Goal: Answer question/provide support: Share knowledge or assist other users

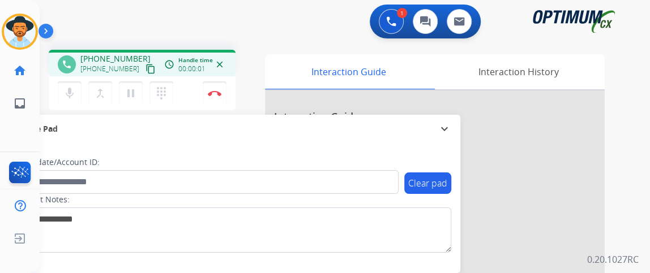
click at [145, 70] on mat-icon "content_copy" at bounding box center [150, 69] width 10 height 10
click at [77, 94] on button "mic Mute" at bounding box center [70, 93] width 24 height 24
click at [71, 89] on mat-icon "mic_off" at bounding box center [70, 94] width 14 height 14
click at [78, 91] on button "mic Mute" at bounding box center [70, 93] width 24 height 24
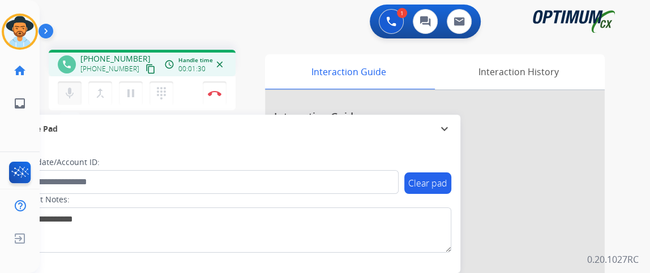
click at [72, 87] on mat-icon "mic" at bounding box center [70, 94] width 14 height 14
click at [66, 93] on mat-icon "mic_off" at bounding box center [70, 94] width 14 height 14
click at [215, 100] on button "Disconnect" at bounding box center [215, 93] width 24 height 24
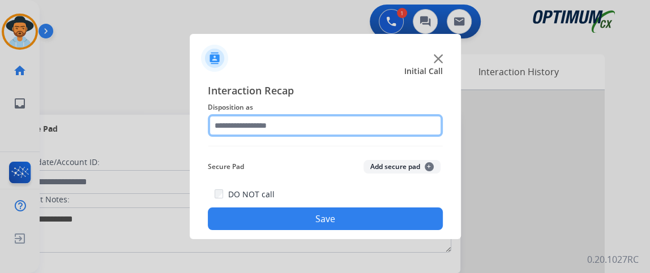
click at [314, 122] on input "text" at bounding box center [325, 125] width 235 height 23
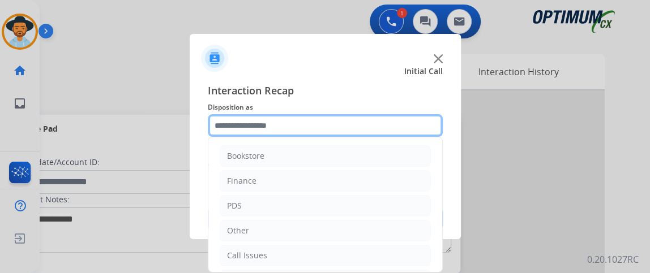
scroll to position [74, 0]
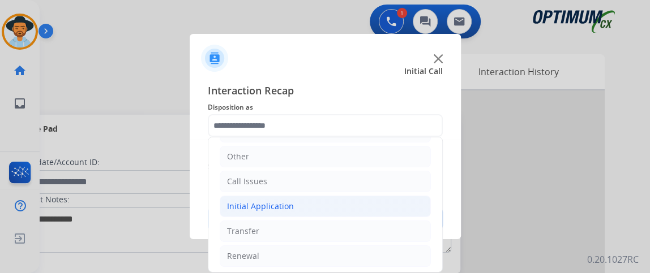
click at [350, 204] on li "Initial Application" at bounding box center [325, 207] width 211 height 22
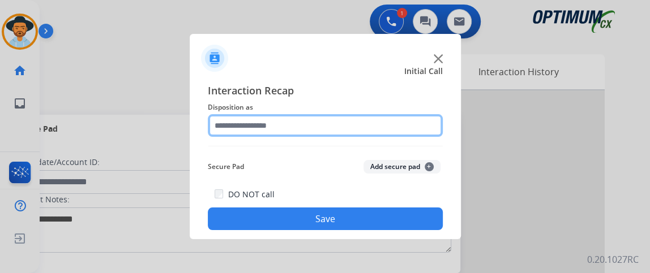
click at [314, 120] on input "text" at bounding box center [325, 125] width 235 height 23
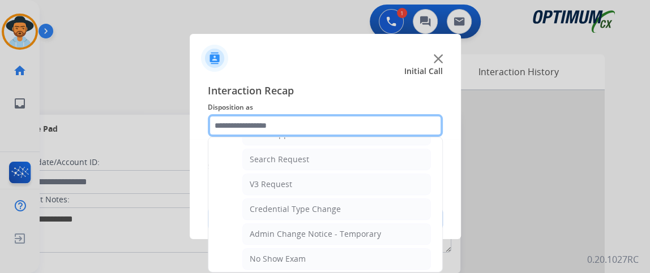
scroll to position [675, 0]
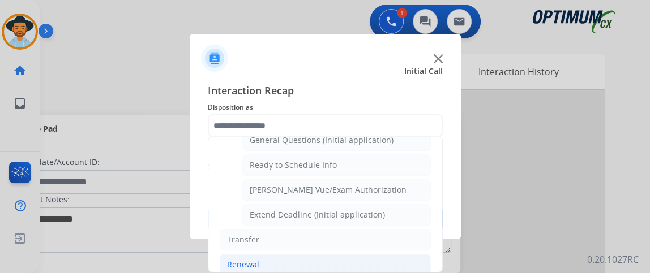
click at [358, 257] on li "Renewal" at bounding box center [325, 265] width 211 height 22
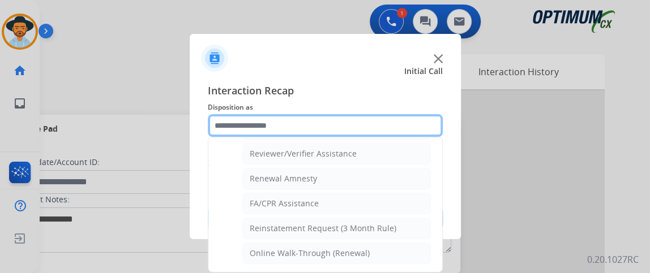
scroll to position [429, 0]
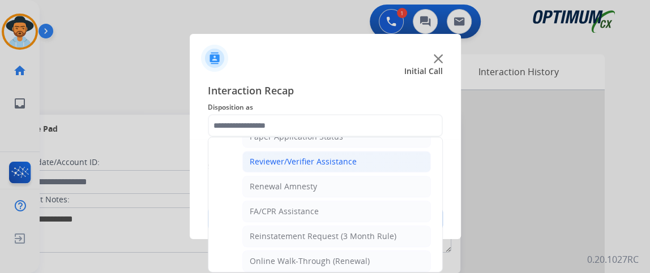
click at [371, 152] on li "Reviewer/Verifier Assistance" at bounding box center [336, 162] width 188 height 22
type input "**********"
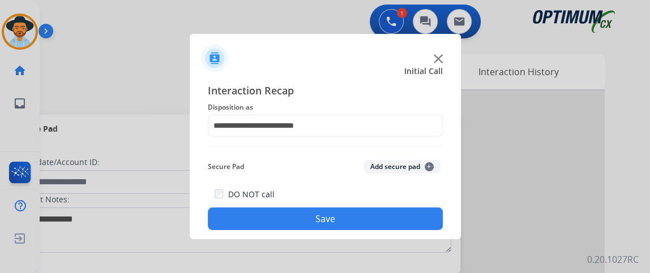
click at [359, 222] on button "Save" at bounding box center [325, 219] width 235 height 23
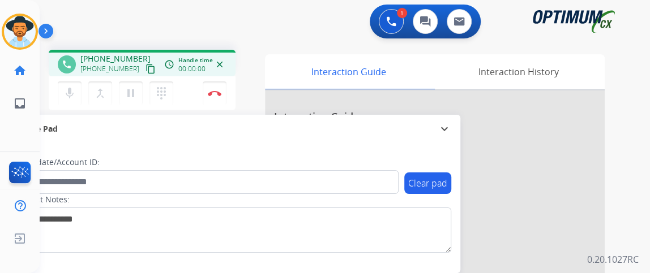
click at [145, 71] on mat-icon "content_copy" at bounding box center [150, 69] width 10 height 10
click at [71, 90] on mat-icon "mic" at bounding box center [70, 94] width 14 height 14
click at [71, 96] on mat-icon "mic_off" at bounding box center [70, 94] width 14 height 14
click at [74, 88] on mat-icon "mic" at bounding box center [70, 94] width 14 height 14
click at [72, 88] on mat-icon "mic_off" at bounding box center [70, 94] width 14 height 14
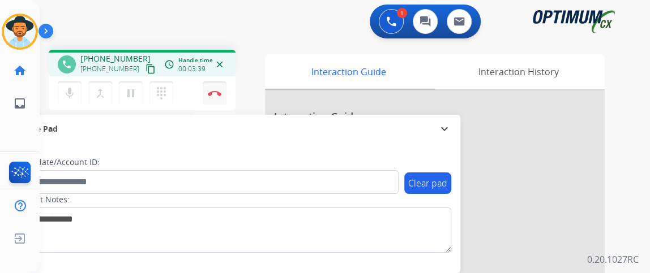
click at [218, 97] on button "Disconnect" at bounding box center [215, 93] width 24 height 24
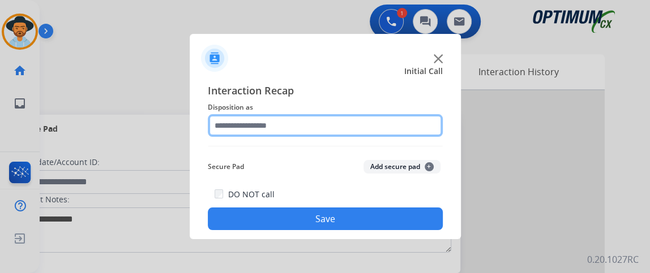
click at [306, 133] on input "text" at bounding box center [325, 125] width 235 height 23
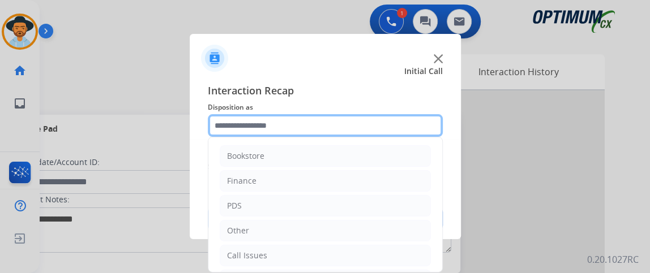
scroll to position [74, 0]
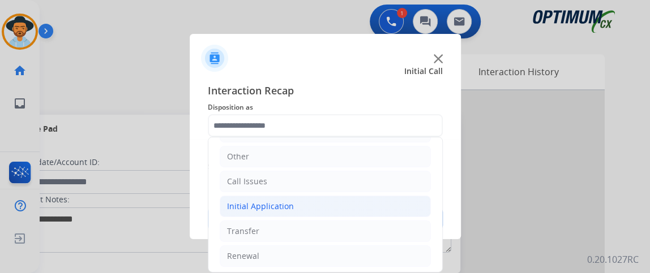
click at [340, 206] on li "Initial Application" at bounding box center [325, 207] width 211 height 22
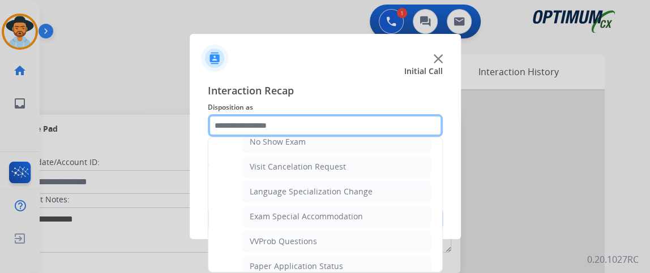
scroll to position [618, 0]
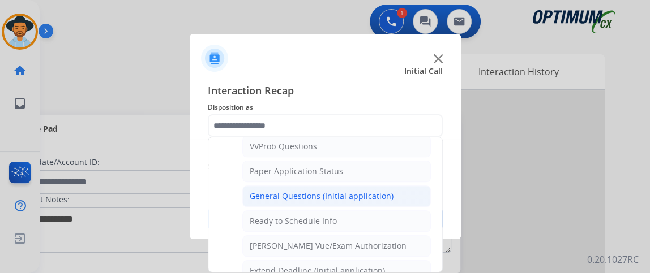
click at [388, 186] on li "General Questions (Initial application)" at bounding box center [336, 197] width 188 height 22
type input "**********"
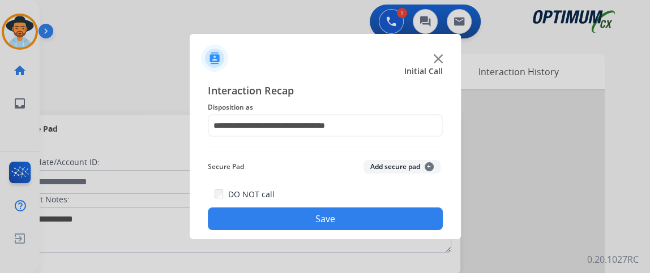
click at [369, 223] on button "Save" at bounding box center [325, 219] width 235 height 23
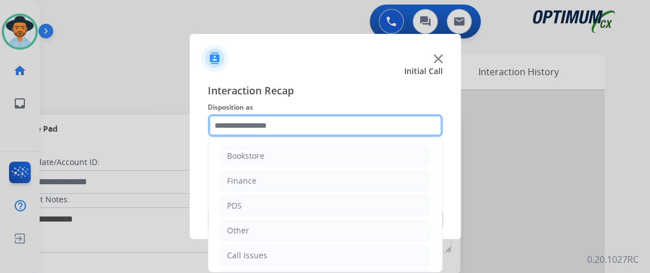
click at [281, 124] on input "text" at bounding box center [325, 125] width 235 height 23
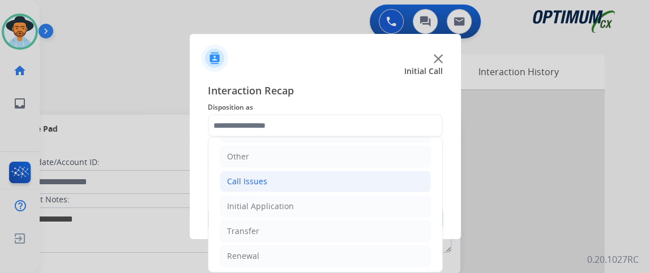
click at [338, 177] on li "Call Issues" at bounding box center [325, 182] width 211 height 22
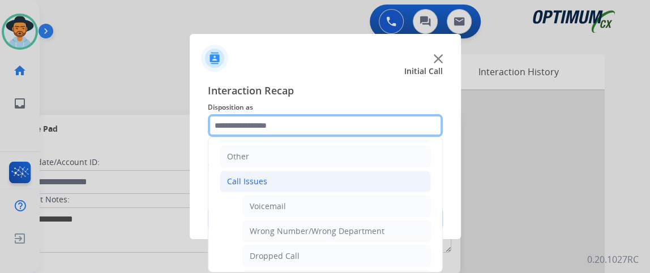
scroll to position [115, 0]
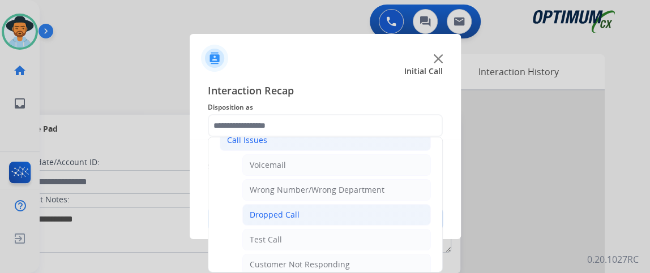
click at [407, 209] on li "Dropped Call" at bounding box center [336, 215] width 188 height 22
type input "**********"
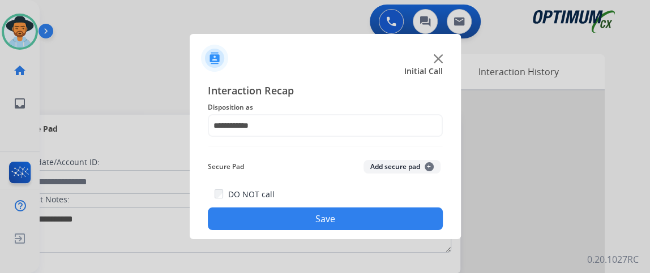
click at [407, 210] on button "Save" at bounding box center [325, 219] width 235 height 23
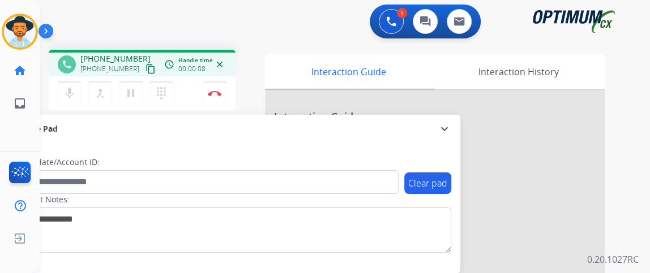
click at [145, 67] on mat-icon "content_copy" at bounding box center [150, 69] width 10 height 10
click at [224, 81] on button "Disconnect" at bounding box center [215, 93] width 24 height 24
click at [225, 81] on button "Disconnect" at bounding box center [215, 93] width 24 height 24
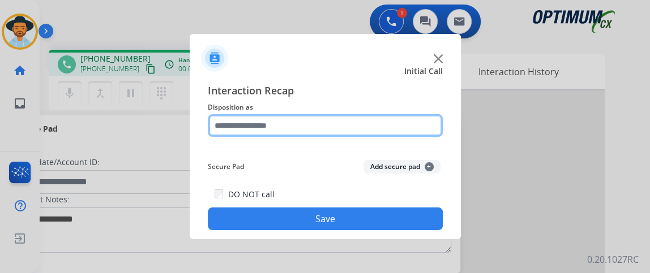
click at [257, 132] on input "text" at bounding box center [325, 125] width 235 height 23
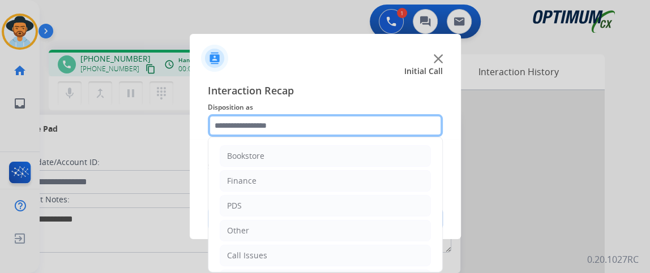
scroll to position [74, 0]
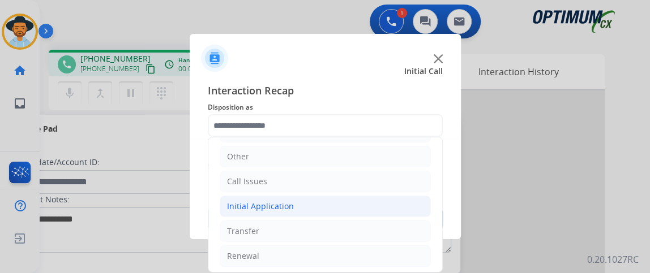
click at [356, 206] on li "Initial Application" at bounding box center [325, 207] width 211 height 22
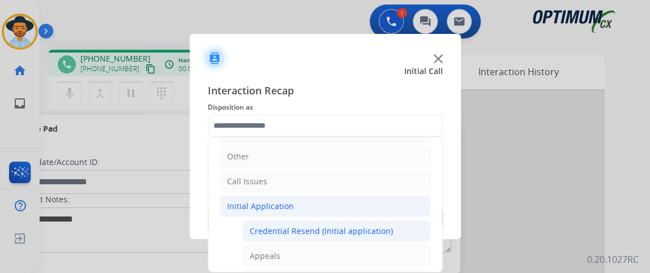
click at [353, 229] on div "Credential Resend (Initial application)" at bounding box center [321, 231] width 143 height 11
type input "**********"
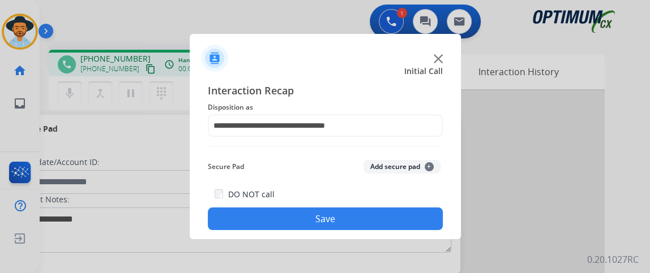
click at [353, 229] on button "Save" at bounding box center [325, 219] width 235 height 23
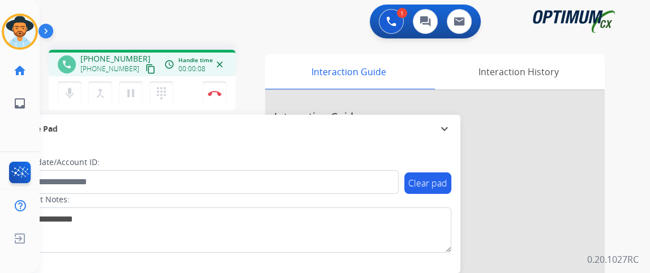
click at [145, 73] on mat-icon "content_copy" at bounding box center [150, 69] width 10 height 10
click at [145, 72] on mat-icon "content_copy" at bounding box center [150, 69] width 10 height 10
click at [175, 59] on div "access_time Call metrics Queue 00:08 Hold 00:00 Talk 00:28 Total 00:35" at bounding box center [169, 65] width 14 height 14
click at [217, 91] on img at bounding box center [215, 94] width 14 height 6
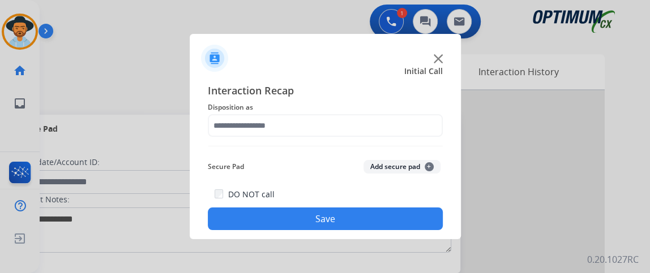
click at [347, 110] on span "Disposition as" at bounding box center [325, 108] width 235 height 14
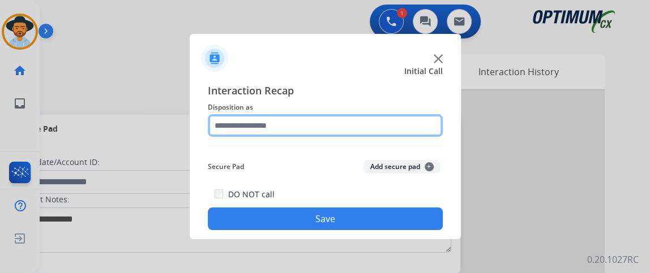
click at [346, 122] on input "text" at bounding box center [325, 125] width 235 height 23
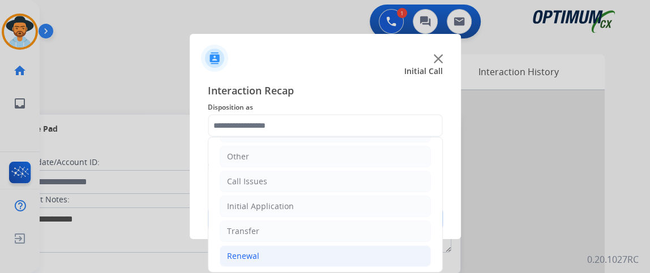
click at [331, 260] on li "Renewal" at bounding box center [325, 257] width 211 height 22
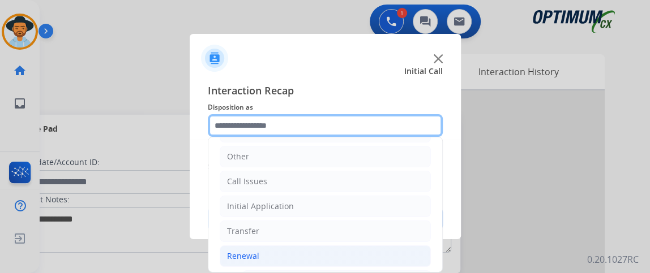
scroll to position [256, 0]
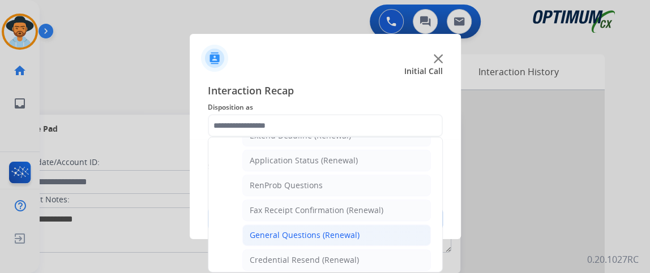
click at [399, 230] on li "General Questions (Renewal)" at bounding box center [336, 236] width 188 height 22
type input "**********"
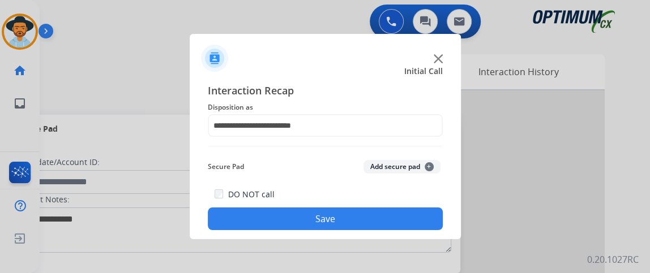
click at [383, 234] on div "**********" at bounding box center [325, 157] width 271 height 166
click at [373, 209] on button "Save" at bounding box center [325, 219] width 235 height 23
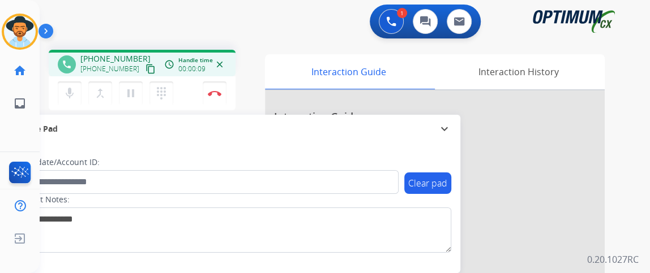
click at [145, 66] on mat-icon "content_copy" at bounding box center [150, 69] width 10 height 10
click at [68, 88] on mat-icon "mic" at bounding box center [70, 94] width 14 height 14
click at [68, 87] on mat-icon "mic_off" at bounding box center [70, 94] width 14 height 14
click at [68, 87] on mat-icon "mic" at bounding box center [70, 94] width 14 height 14
click at [68, 87] on mat-icon "mic_off" at bounding box center [70, 94] width 14 height 14
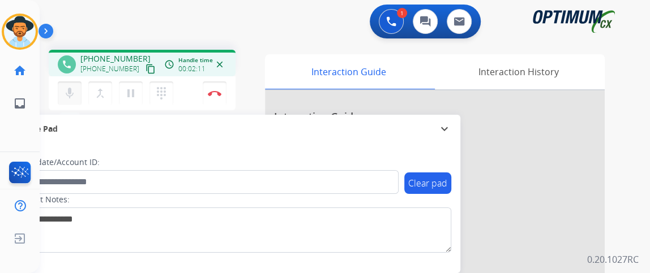
click at [68, 87] on mat-icon "mic" at bounding box center [70, 94] width 14 height 14
drag, startPoint x: 68, startPoint y: 87, endPoint x: 64, endPoint y: 97, distance: 11.1
click at [64, 97] on mat-icon "mic_off" at bounding box center [70, 94] width 14 height 14
click at [67, 90] on mat-icon "mic" at bounding box center [70, 94] width 14 height 14
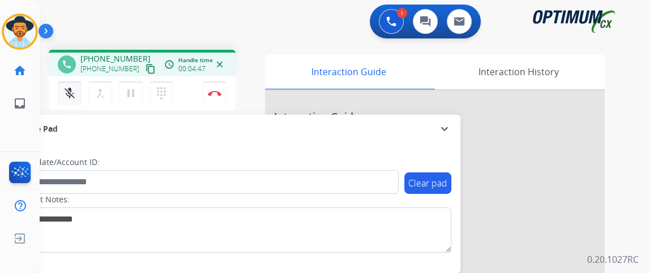
click at [67, 87] on mat-icon "mic_off" at bounding box center [70, 94] width 14 height 14
click at [212, 96] on button "Disconnect" at bounding box center [215, 93] width 24 height 24
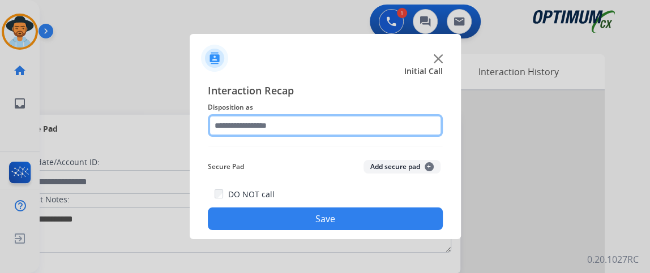
click at [314, 131] on input "text" at bounding box center [325, 125] width 235 height 23
click at [313, 130] on input "text" at bounding box center [325, 125] width 235 height 23
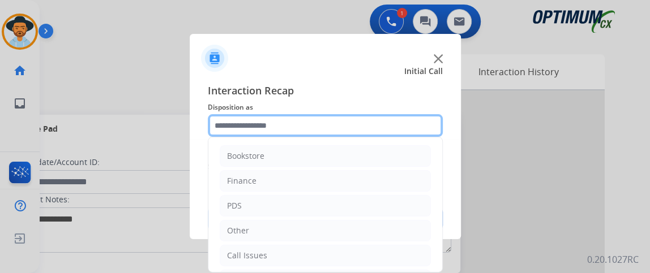
scroll to position [74, 0]
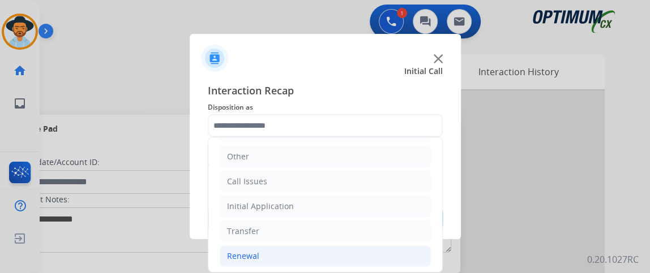
click at [362, 248] on li "Renewal" at bounding box center [325, 257] width 211 height 22
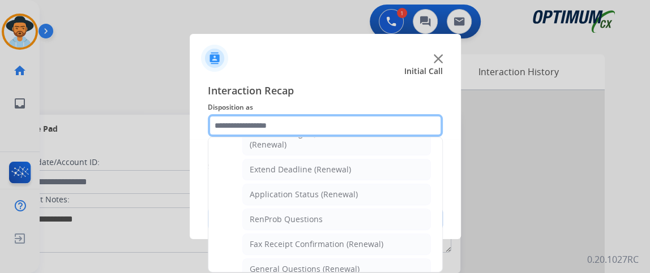
scroll to position [244, 0]
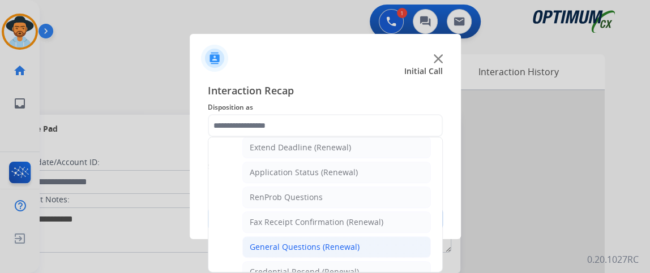
click at [377, 243] on li "General Questions (Renewal)" at bounding box center [336, 248] width 188 height 22
type input "**********"
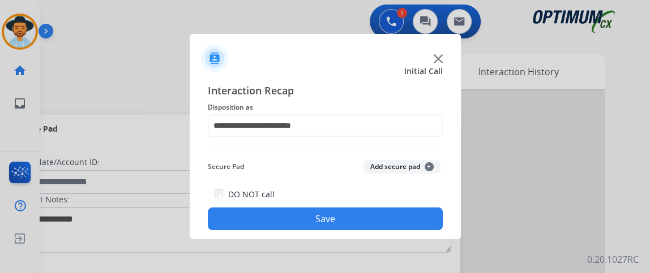
click at [375, 230] on div "DO NOT call Save" at bounding box center [325, 208] width 235 height 43
click at [373, 222] on button "Save" at bounding box center [325, 219] width 235 height 23
